Goal: Navigation & Orientation: Find specific page/section

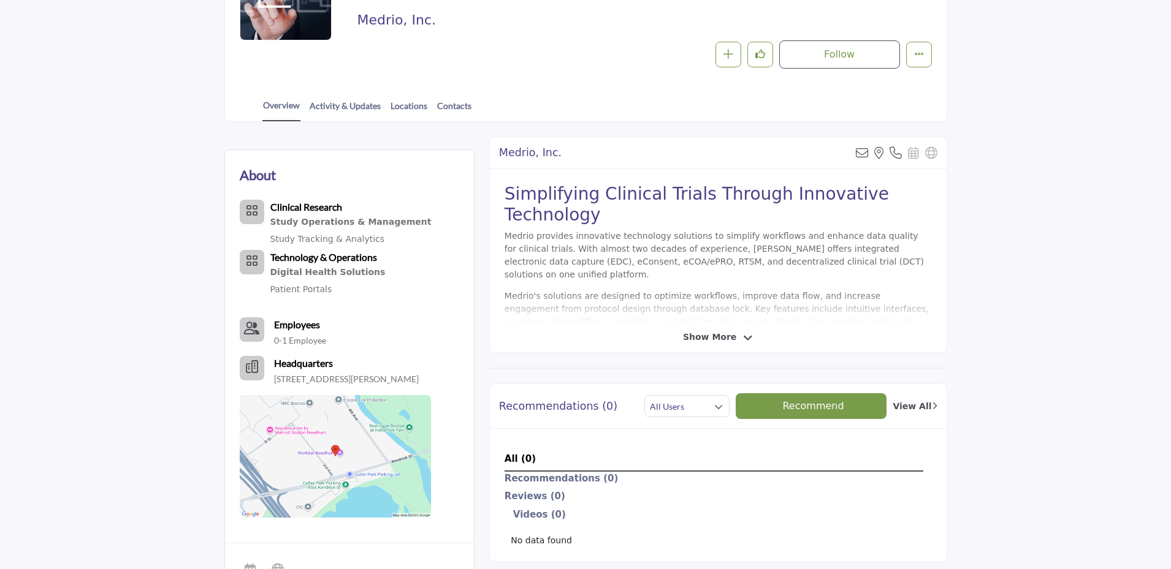
scroll to position [51, 0]
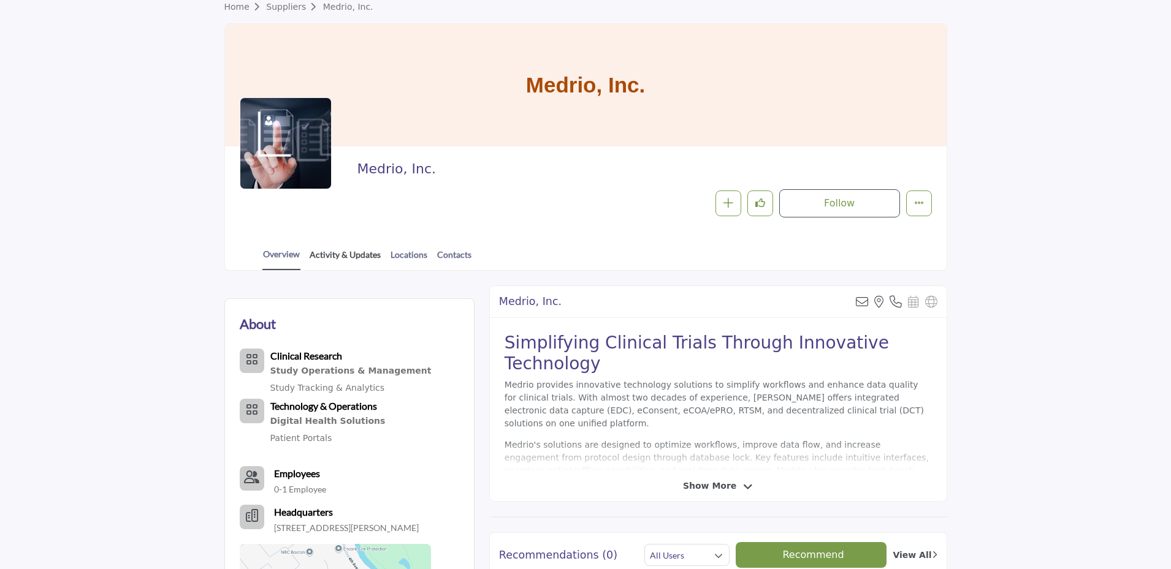
click at [340, 257] on link "Activity & Updates" at bounding box center [345, 258] width 72 height 21
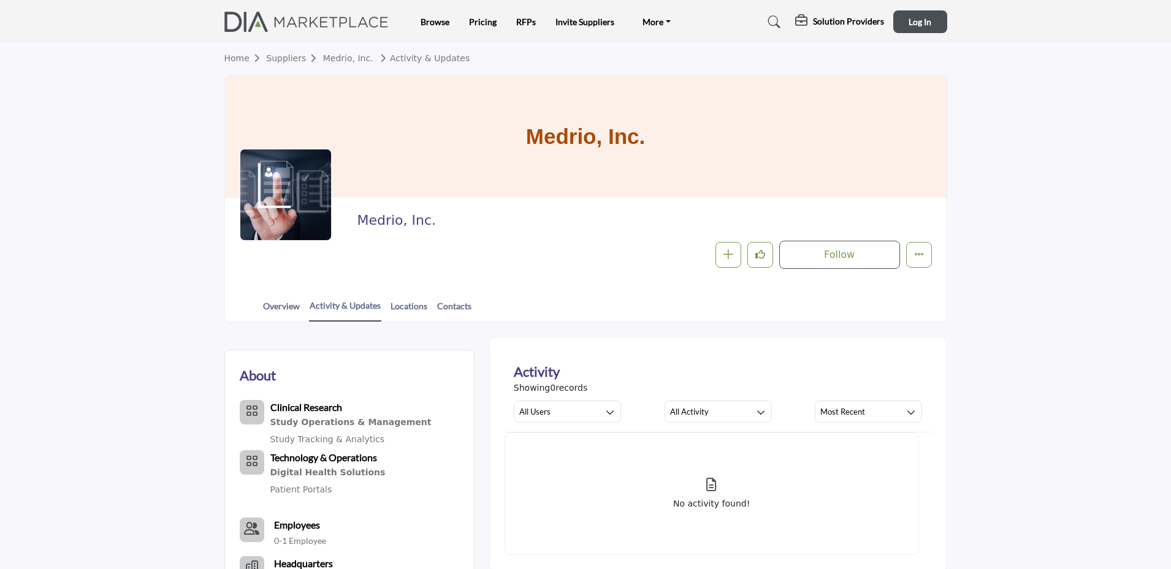
click at [234, 57] on link "Home" at bounding box center [245, 58] width 42 height 10
